Goal: Information Seeking & Learning: Learn about a topic

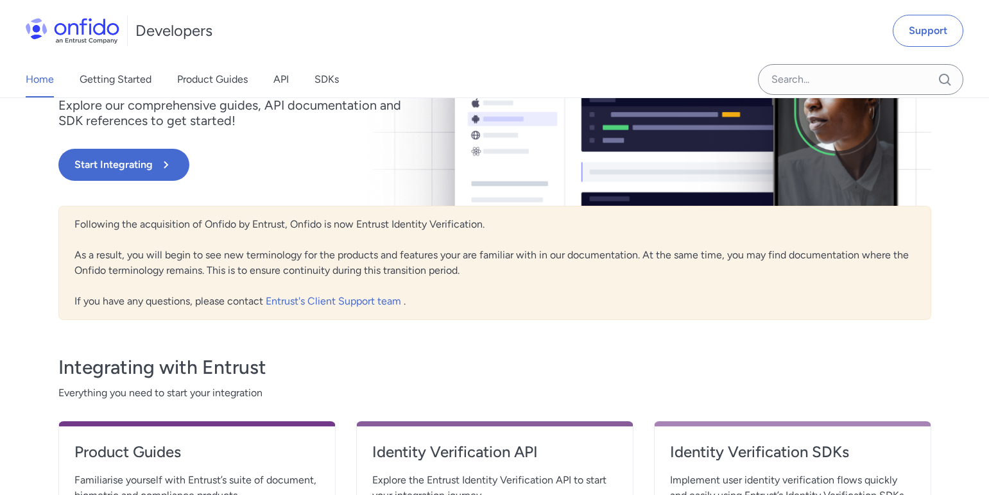
scroll to position [139, 0]
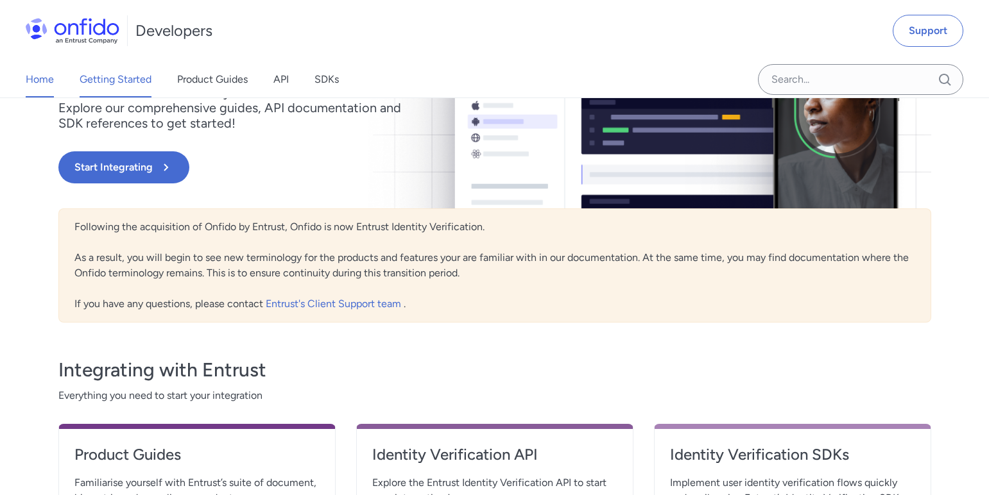
click at [126, 86] on link "Getting Started" at bounding box center [116, 80] width 72 height 36
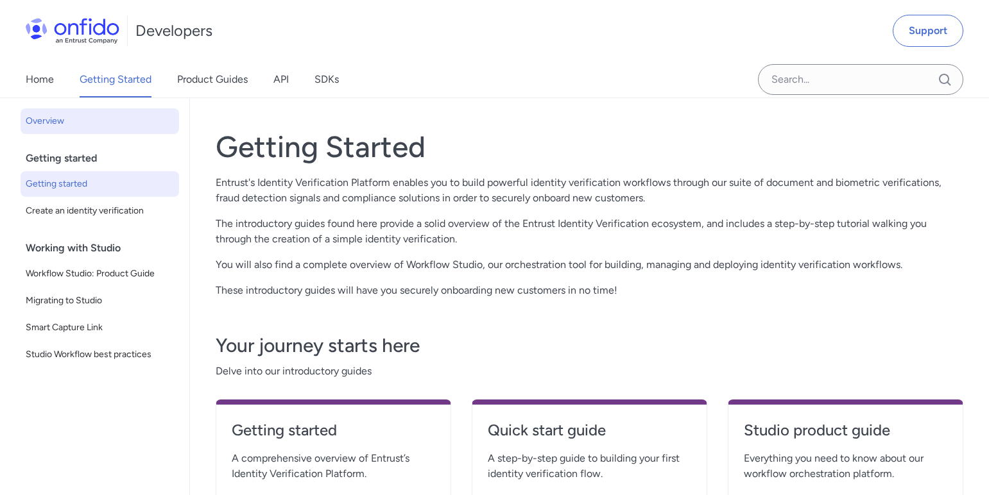
click at [64, 177] on span "Getting started" at bounding box center [100, 183] width 148 height 15
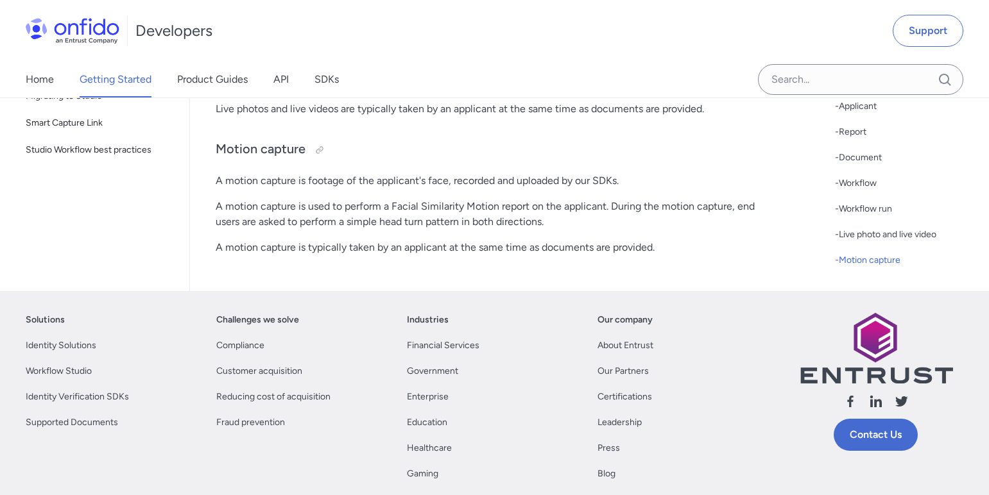
scroll to position [3695, 0]
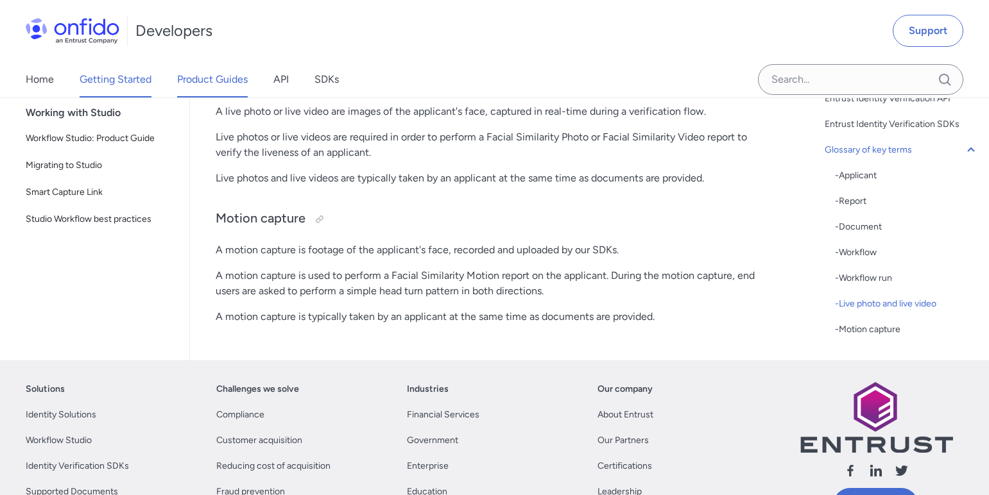
click at [196, 86] on link "Product Guides" at bounding box center [212, 80] width 71 height 36
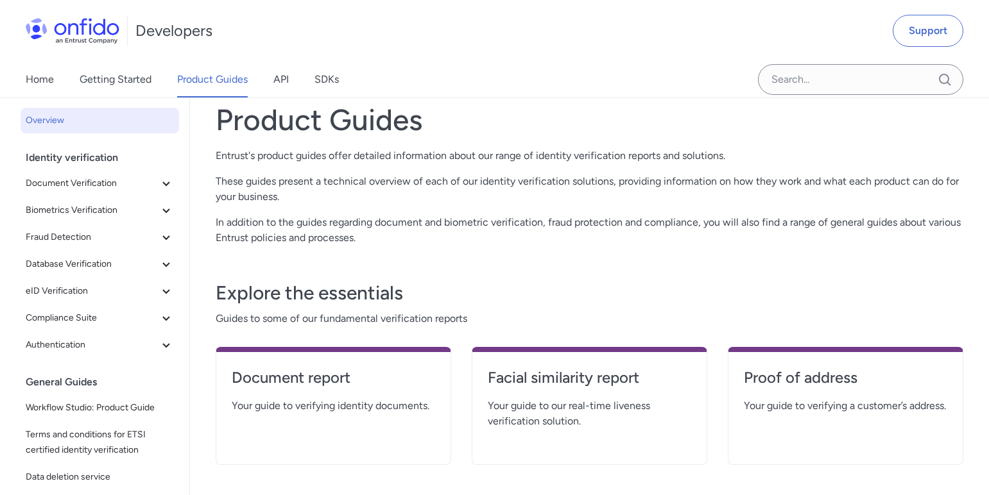
scroll to position [34, 0]
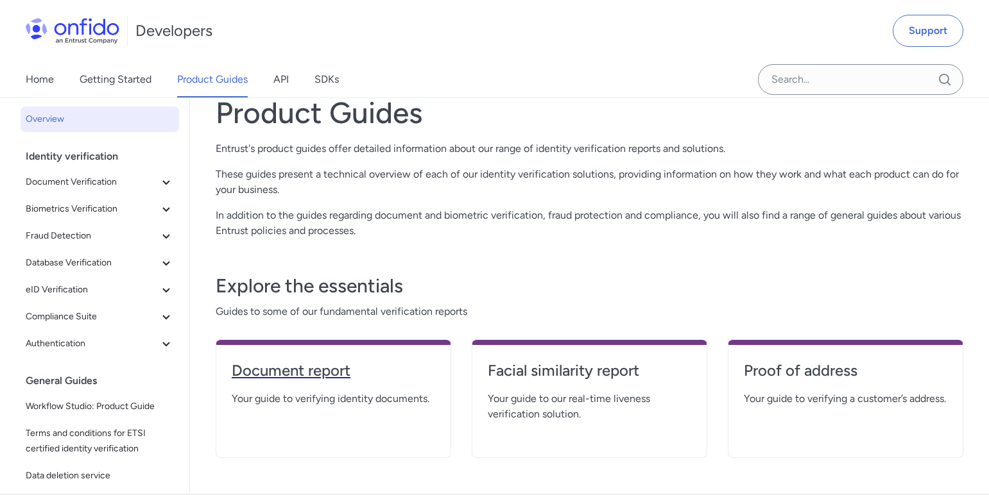
click at [276, 365] on h4 "Document report" at bounding box center [333, 371] width 203 height 21
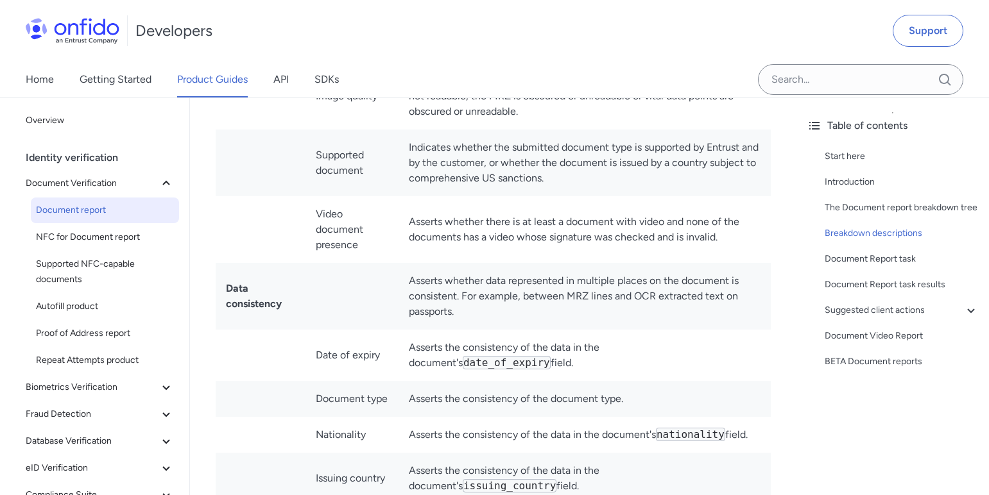
scroll to position [3928, 0]
